Goal: Task Accomplishment & Management: Manage account settings

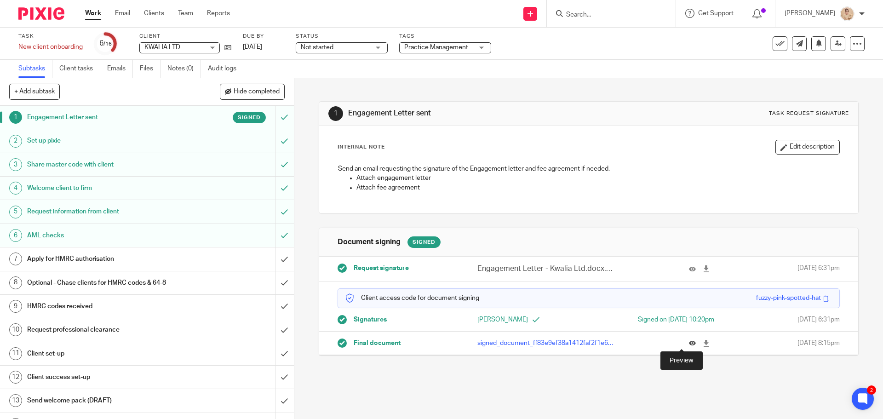
click at [689, 343] on icon at bounding box center [692, 343] width 7 height 7
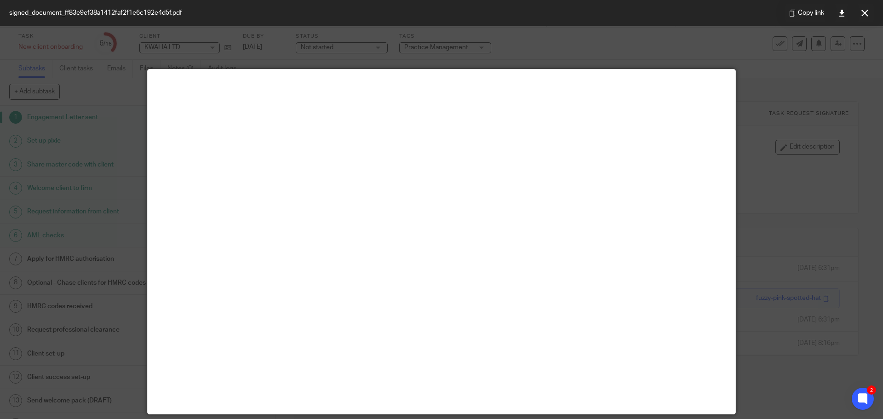
click at [681, 343] on main at bounding box center [442, 241] width 588 height 344
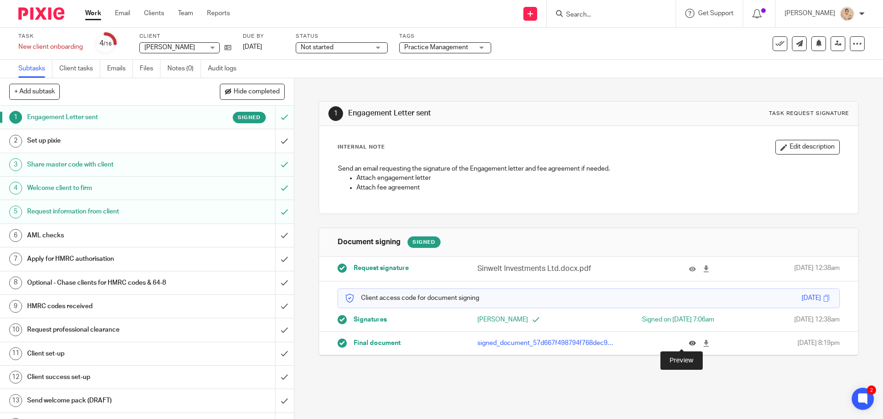
click at [689, 344] on icon at bounding box center [692, 343] width 7 height 7
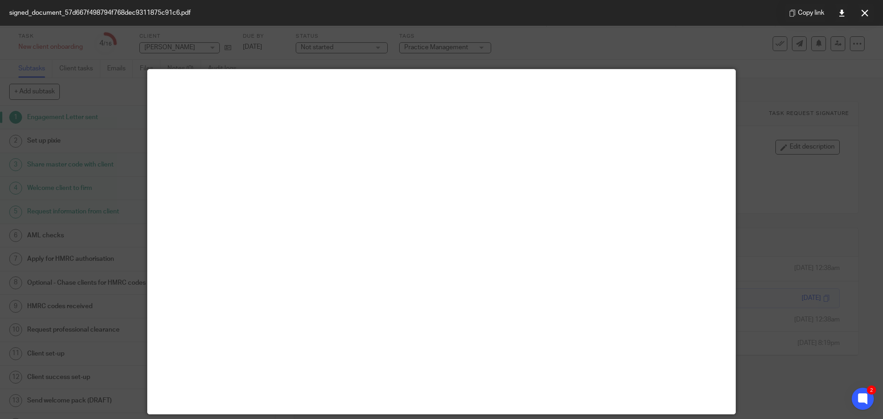
click at [445, 55] on div at bounding box center [441, 209] width 883 height 419
drag, startPoint x: 865, startPoint y: 9, endPoint x: 858, endPoint y: 11, distance: 7.1
click at [865, 9] on button at bounding box center [864, 13] width 18 height 18
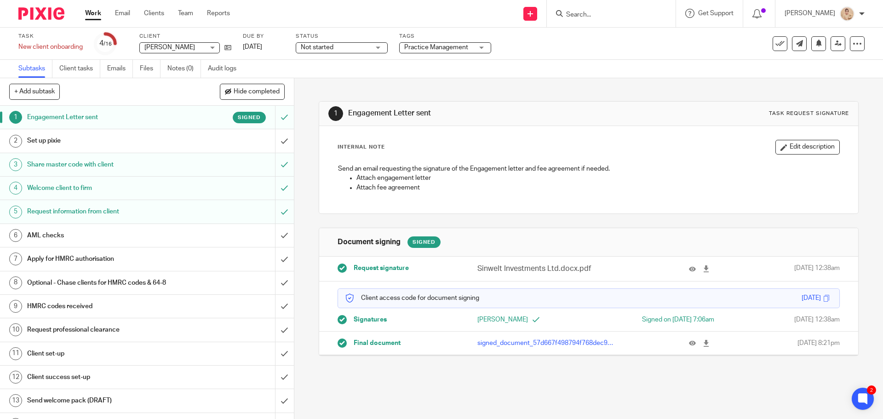
click at [582, 14] on input "Search" at bounding box center [606, 15] width 83 height 8
click button "submit" at bounding box center [0, 0] width 0 height 0
drag, startPoint x: 609, startPoint y: 16, endPoint x: 556, endPoint y: 13, distance: 52.9
click at [559, 14] on div "tonu No results found. Try searching for the name of a client or contact..." at bounding box center [611, 13] width 129 height 27
paste input "[PERSON_NAME]"
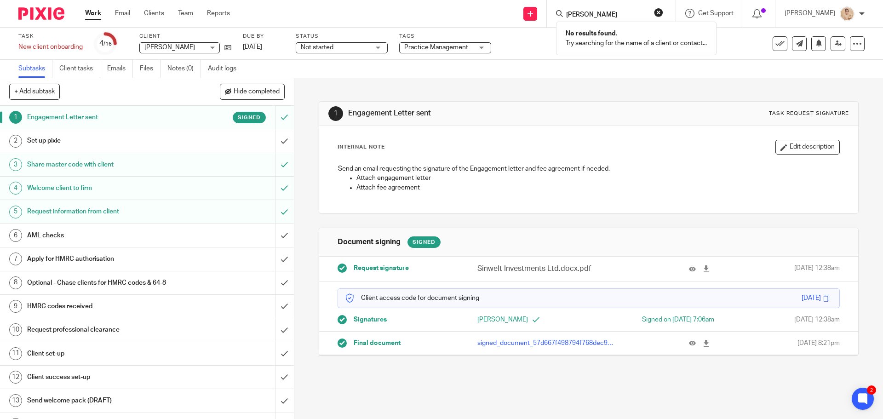
paste input "[PERSON_NAME]"
type input "[PERSON_NAME]"
click button "submit" at bounding box center [0, 0] width 0 height 0
click at [27, 6] on div at bounding box center [38, 13] width 76 height 27
click at [34, 7] on div at bounding box center [38, 13] width 76 height 27
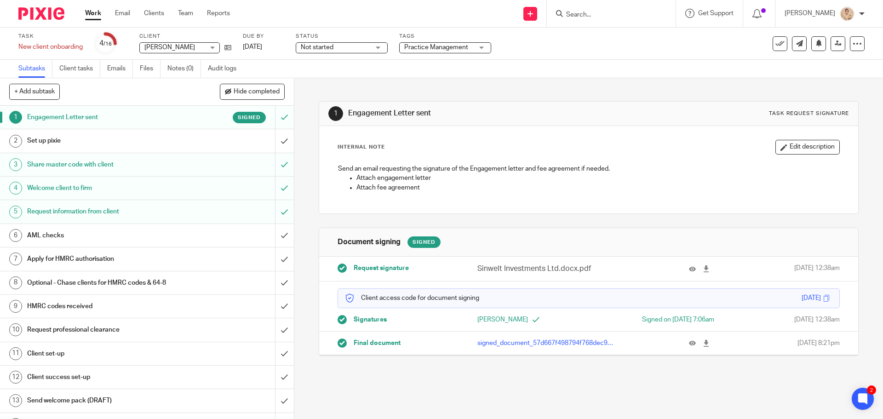
click at [34, 7] on div at bounding box center [38, 13] width 76 height 27
click at [42, 8] on img at bounding box center [41, 13] width 46 height 12
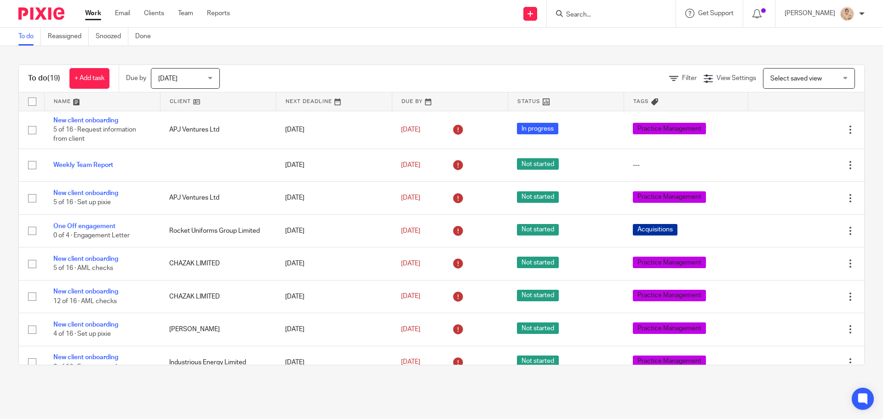
click at [611, 11] on input "Search" at bounding box center [606, 15] width 83 height 8
type input "[PERSON_NAME]"
click at [663, 9] on button "reset" at bounding box center [658, 12] width 9 height 9
click at [633, 13] on input "Search" at bounding box center [606, 15] width 83 height 8
paste input "homesearchproperties.com>"
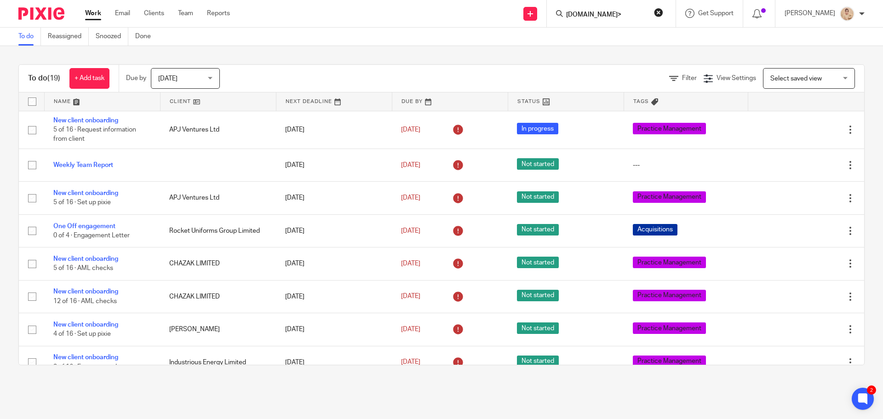
scroll to position [0, 5]
type input "homesearchproperties.com>"
click button "submit" at bounding box center [0, 0] width 0 height 0
click at [665, 7] on div "homesearchproperties.com> No results found. Try searching for the name of a cli…" at bounding box center [611, 13] width 129 height 27
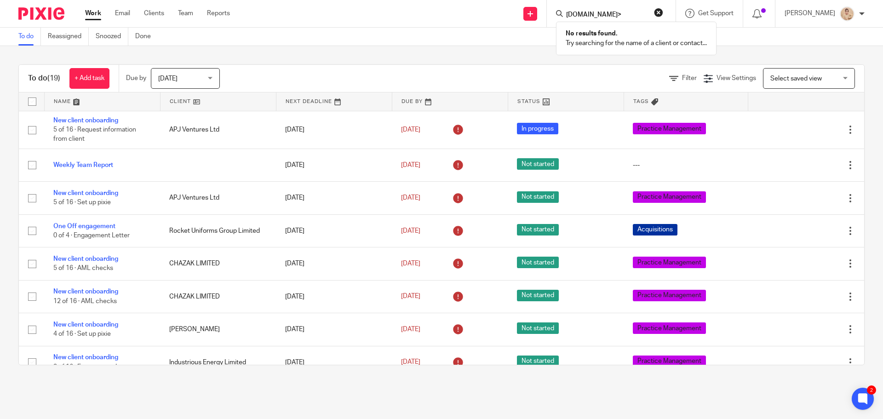
click at [662, 12] on button "reset" at bounding box center [658, 12] width 9 height 9
click at [619, 17] on input "Search" at bounding box center [606, 15] width 83 height 8
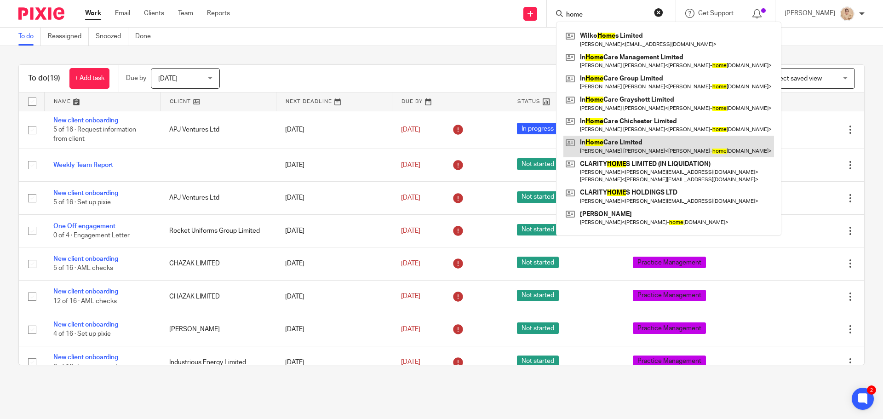
type input "home"
click at [646, 138] on link at bounding box center [668, 146] width 211 height 21
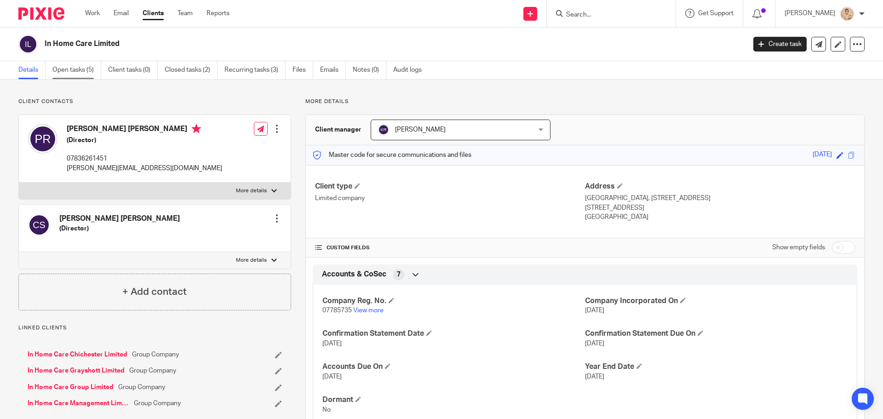
click at [76, 65] on link "Open tasks (5)" at bounding box center [76, 70] width 49 height 18
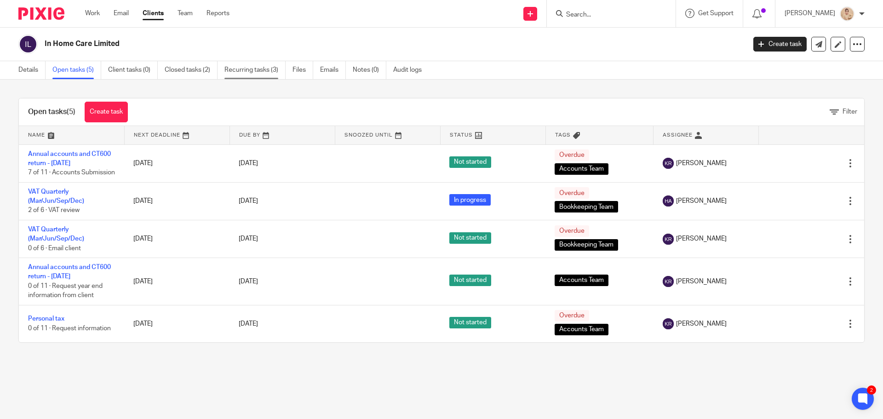
click at [256, 72] on link "Recurring tasks (3)" at bounding box center [254, 70] width 61 height 18
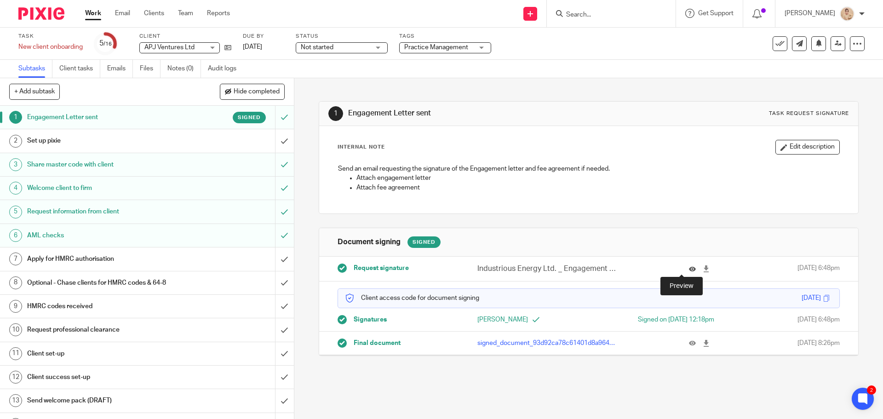
click at [689, 268] on icon at bounding box center [692, 268] width 7 height 7
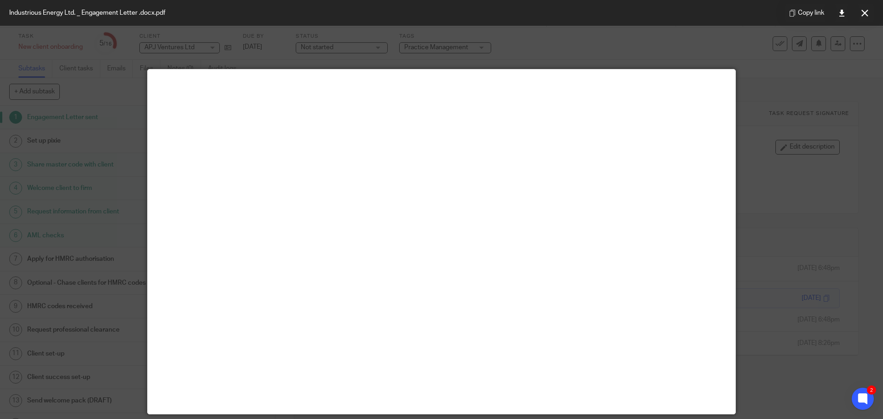
click at [407, 57] on div at bounding box center [441, 209] width 883 height 419
click at [737, 210] on div at bounding box center [441, 209] width 883 height 419
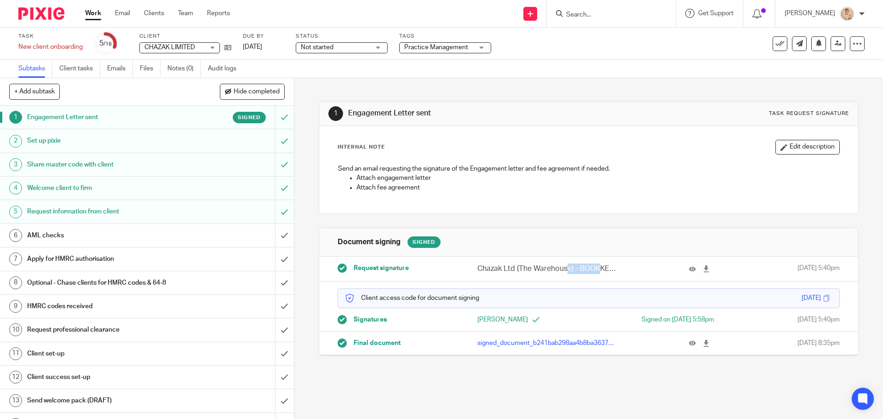
drag, startPoint x: 475, startPoint y: 266, endPoint x: 471, endPoint y: 273, distance: 7.8
click at [506, 265] on p "Chazak Ltd (The Warehouse) - BOOKKEEPING.docx (1).pdf" at bounding box center [546, 268] width 139 height 11
click at [471, 273] on div "Chazak Ltd (The Warehouse) - BOOKKEEPING.docx (1).pdf" at bounding box center [557, 268] width 188 height 11
drag, startPoint x: 471, startPoint y: 269, endPoint x: 509, endPoint y: 273, distance: 38.3
click at [510, 273] on div "Chazak Ltd (The Warehouse) - BOOKKEEPING.docx (1).pdf" at bounding box center [557, 268] width 188 height 11
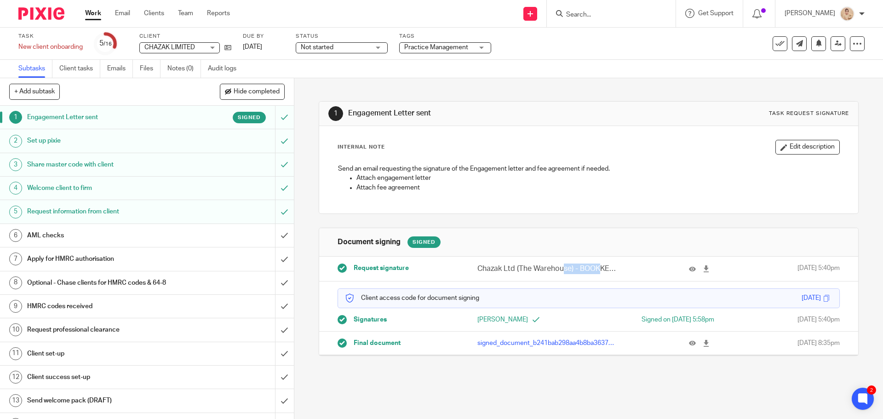
copy p "Chazak Ltd"
click at [482, 274] on div "Request signature Chazak Ltd (The Warehouse) - BOOKKEEPING.docx (1).pdf [DATE] …" at bounding box center [588, 269] width 538 height 25
drag, startPoint x: 471, startPoint y: 271, endPoint x: 567, endPoint y: 270, distance: 96.1
click at [567, 270] on div "Chazak Ltd (The Warehouse) - BOOKKEEPING.docx (1).pdf" at bounding box center [557, 268] width 188 height 11
copy p "Chazak Ltd (The Warehouse)"
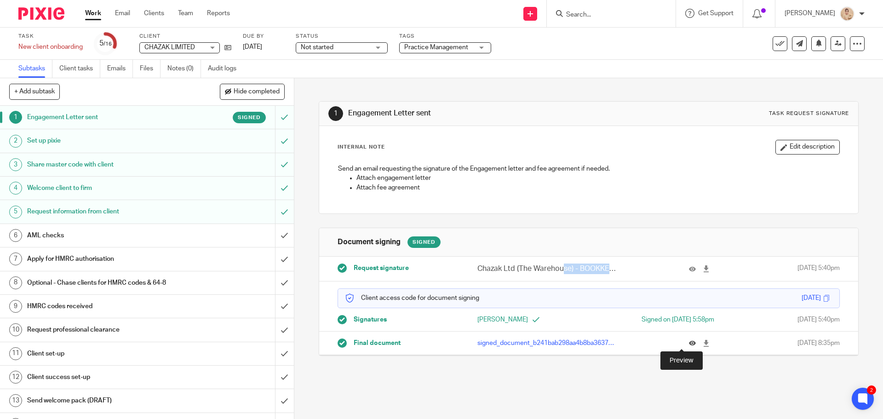
click at [689, 342] on icon at bounding box center [692, 343] width 7 height 7
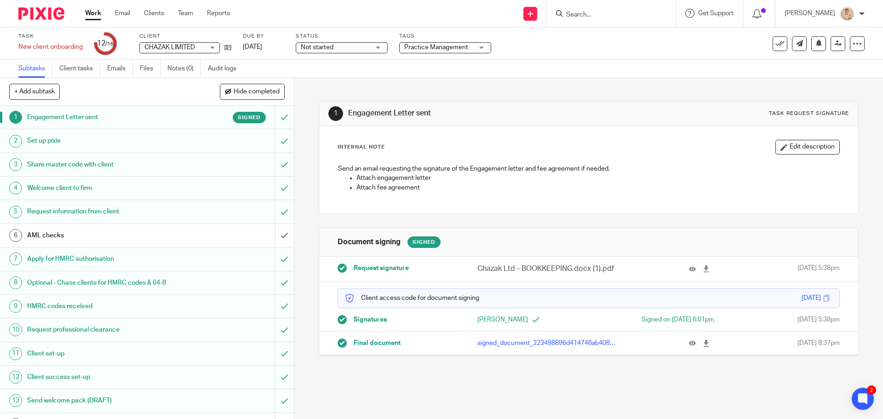
drag, startPoint x: 464, startPoint y: 272, endPoint x: 566, endPoint y: 271, distance: 101.6
click at [566, 271] on div "Chazak Ltd - BOOKKEEPING.docx (1).pdf" at bounding box center [557, 268] width 188 height 11
copy p "Chazak Ltd - BOOKKEEPING"
click at [689, 271] on icon at bounding box center [692, 268] width 7 height 7
